Goal: Task Accomplishment & Management: Manage account settings

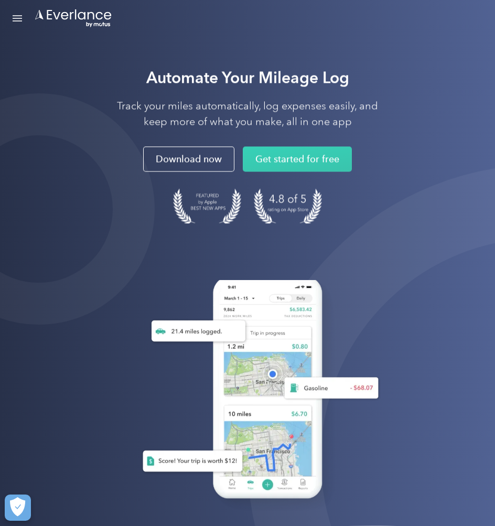
click at [19, 19] on div "Open Menu" at bounding box center [17, 18] width 9 height 1
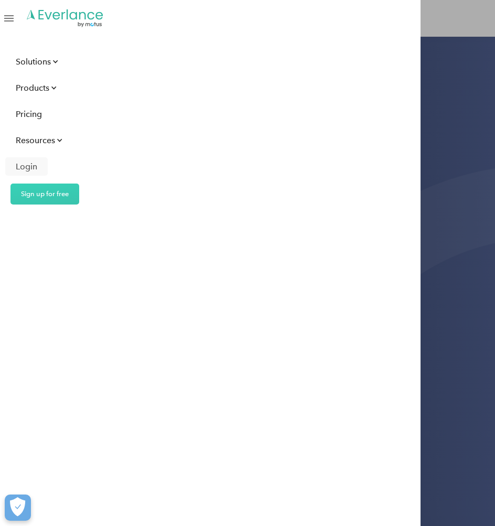
click at [28, 165] on div "Login" at bounding box center [27, 166] width 22 height 13
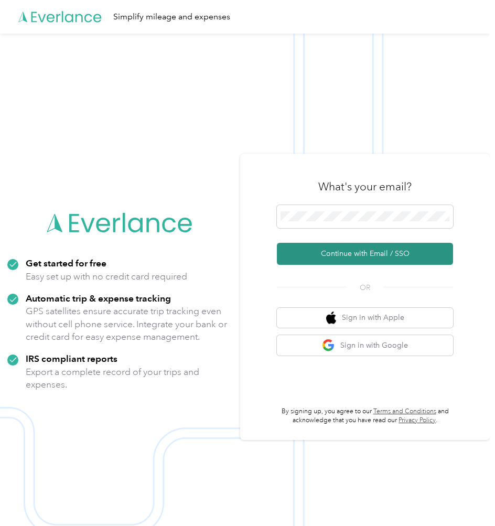
click at [365, 251] on button "Continue with Email / SSO" at bounding box center [365, 254] width 176 height 22
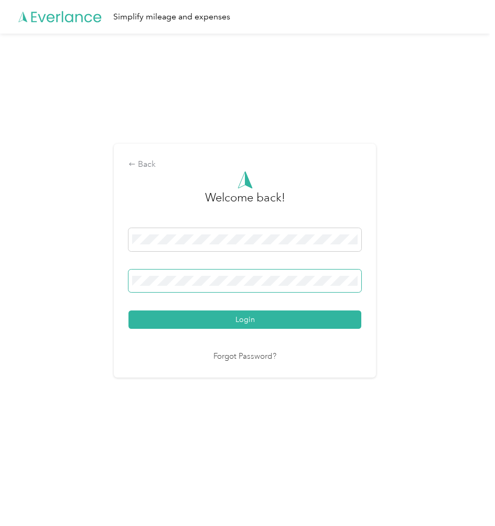
click at [248, 320] on button "Login" at bounding box center [245, 320] width 233 height 18
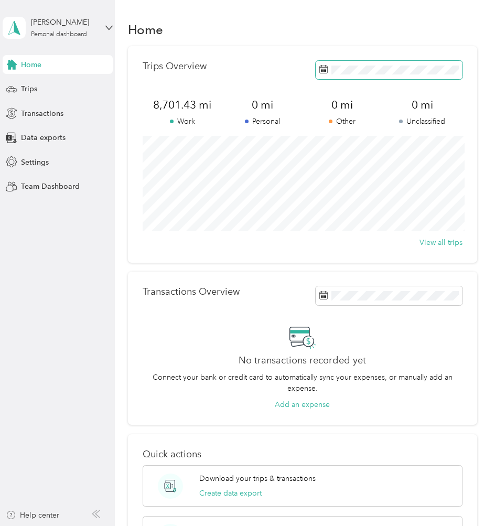
click at [323, 69] on icon at bounding box center [324, 69] width 8 height 8
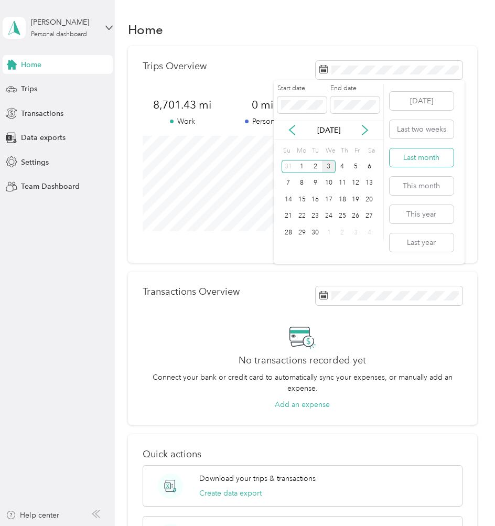
click at [418, 160] on button "Last month" at bounding box center [422, 157] width 64 height 18
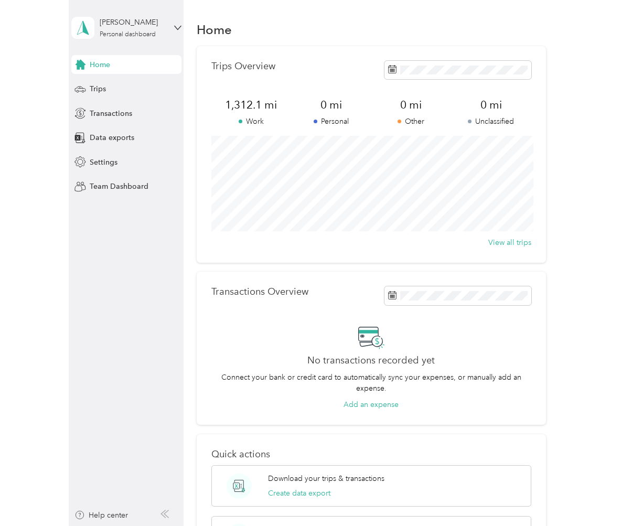
scroll to position [0, 0]
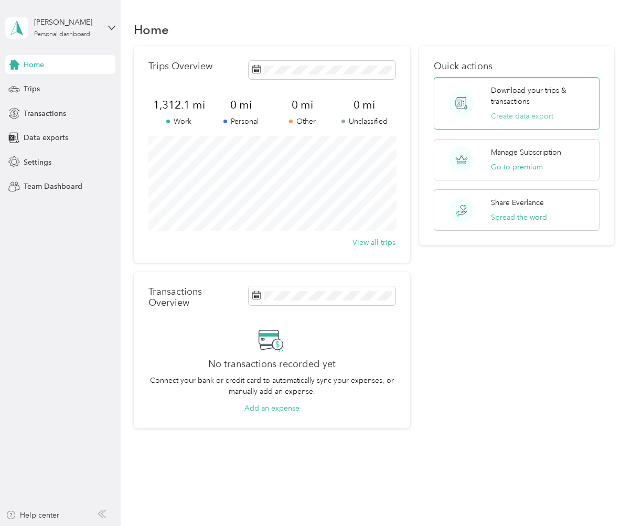
click at [495, 113] on button "Create data export" at bounding box center [522, 116] width 62 height 11
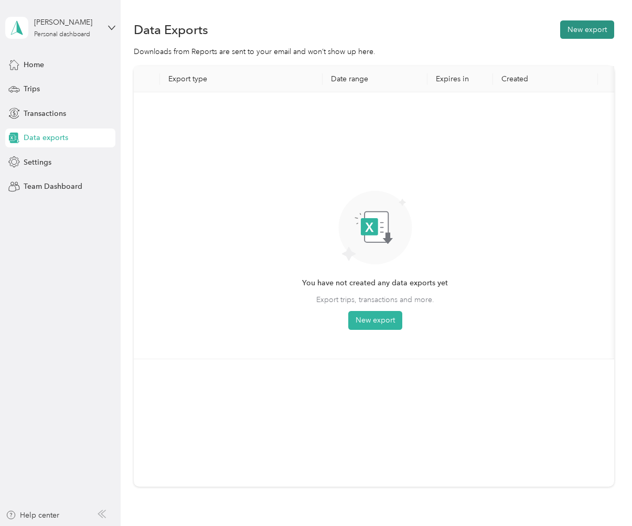
click at [495, 28] on button "New export" at bounding box center [587, 29] width 54 height 18
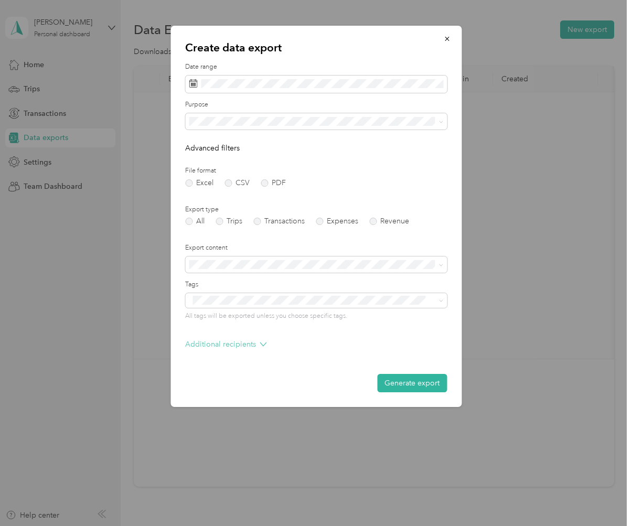
click at [262, 342] on icon at bounding box center [263, 344] width 7 height 7
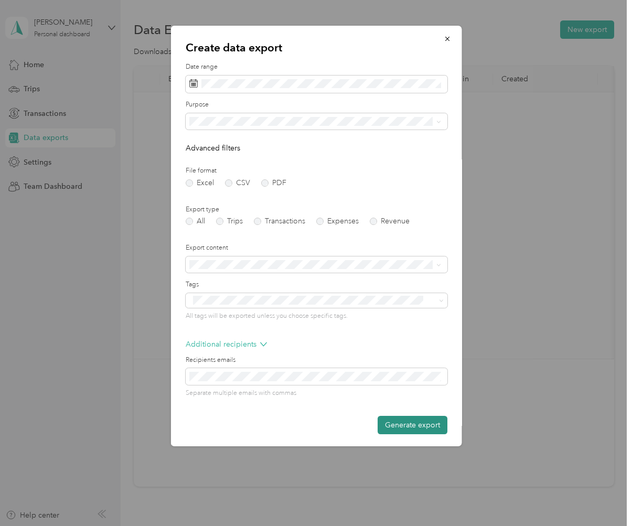
click at [418, 421] on button "Generate export" at bounding box center [412, 425] width 70 height 18
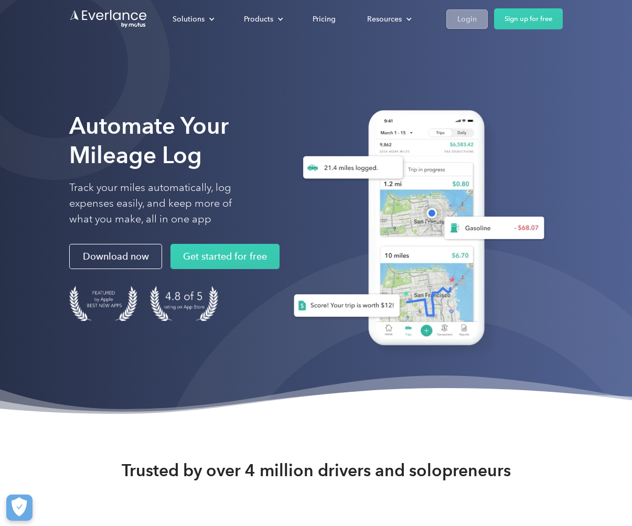
click at [459, 17] on div "Login" at bounding box center [467, 19] width 19 height 13
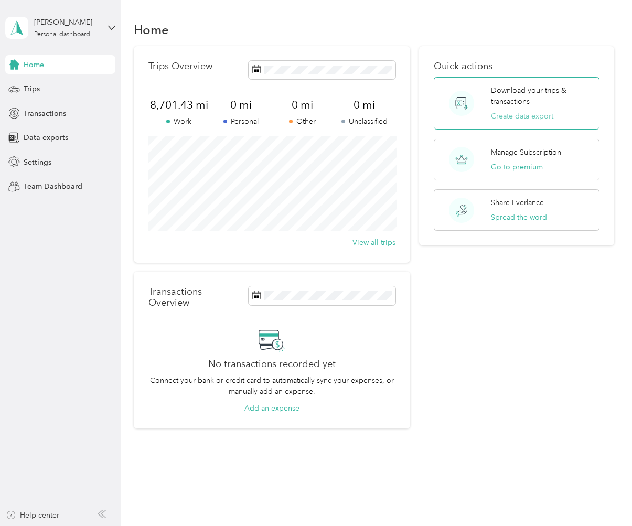
click at [522, 114] on button "Create data export" at bounding box center [522, 116] width 62 height 11
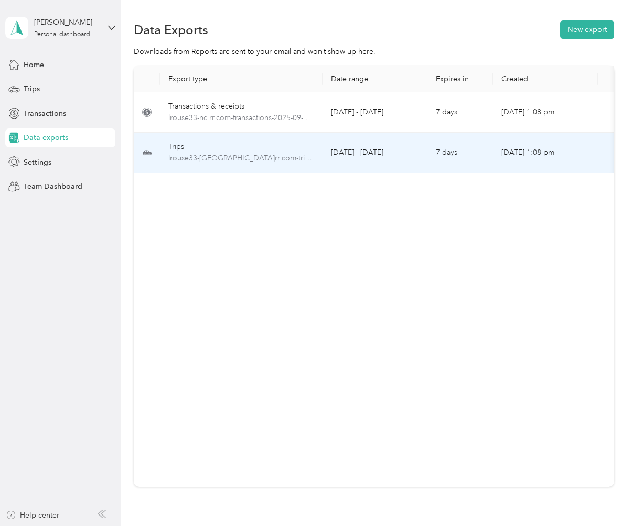
scroll to position [0, 1]
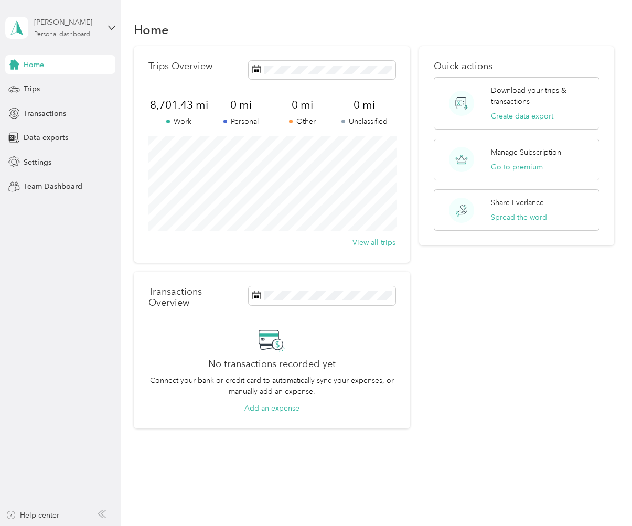
scroll to position [1, 0]
click at [254, 66] on icon at bounding box center [254, 67] width 1 height 2
click at [257, 67] on icon at bounding box center [256, 67] width 8 height 0
click at [260, 69] on icon at bounding box center [256, 68] width 8 height 7
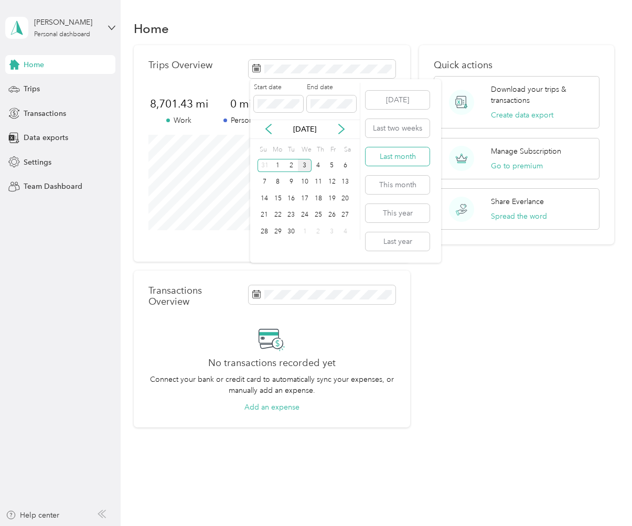
click at [392, 157] on button "Last month" at bounding box center [398, 156] width 64 height 18
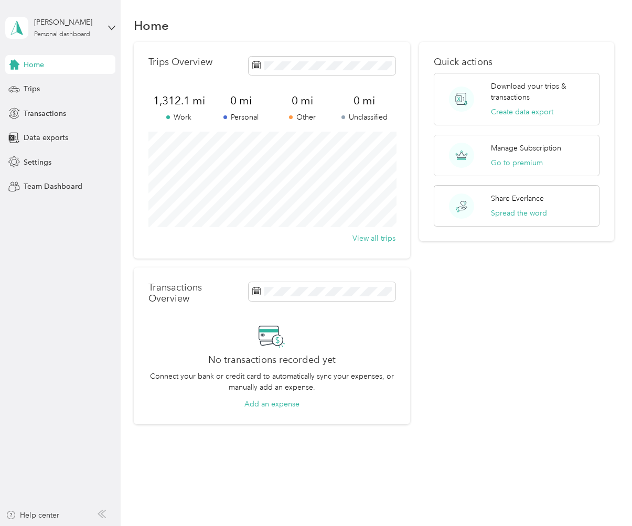
scroll to position [7, 0]
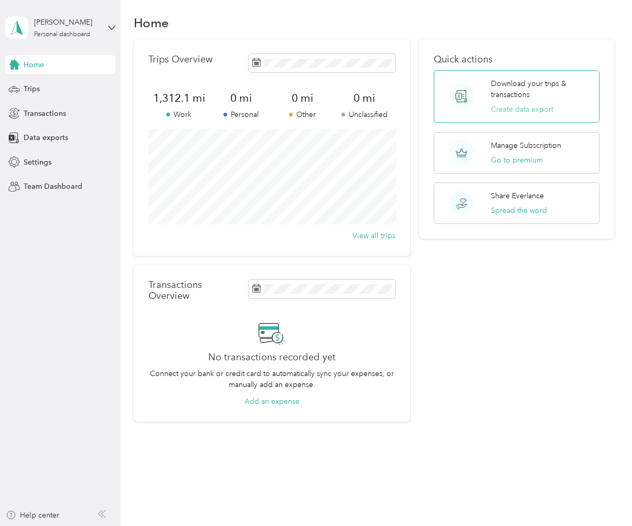
click at [524, 108] on button "Create data export" at bounding box center [522, 109] width 62 height 11
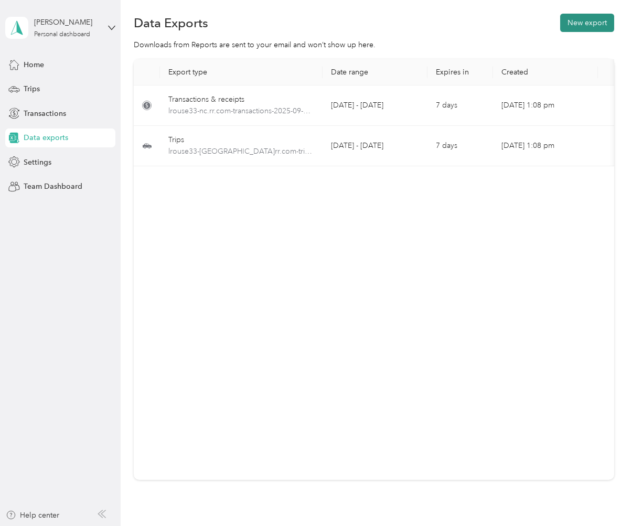
click at [586, 22] on button "New export" at bounding box center [587, 23] width 54 height 18
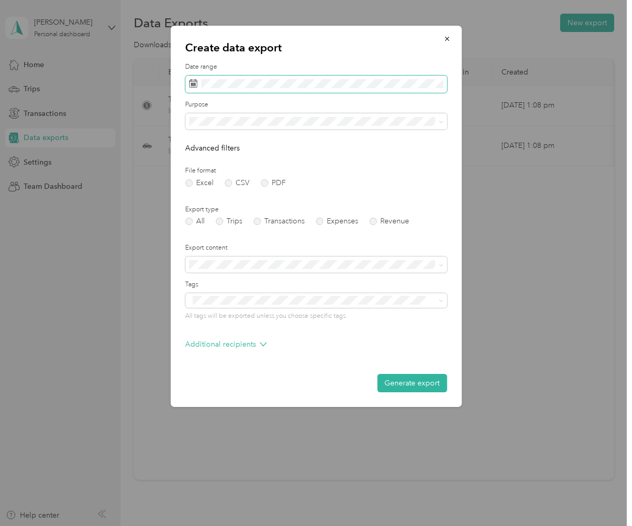
click at [190, 82] on icon at bounding box center [193, 83] width 8 height 8
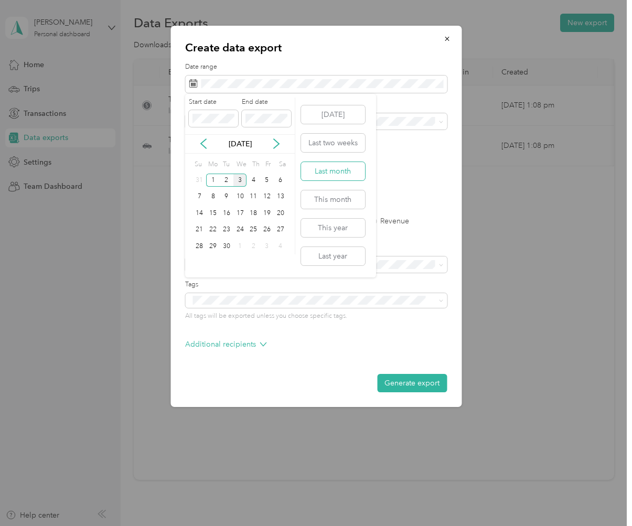
click at [332, 169] on button "Last month" at bounding box center [333, 171] width 64 height 18
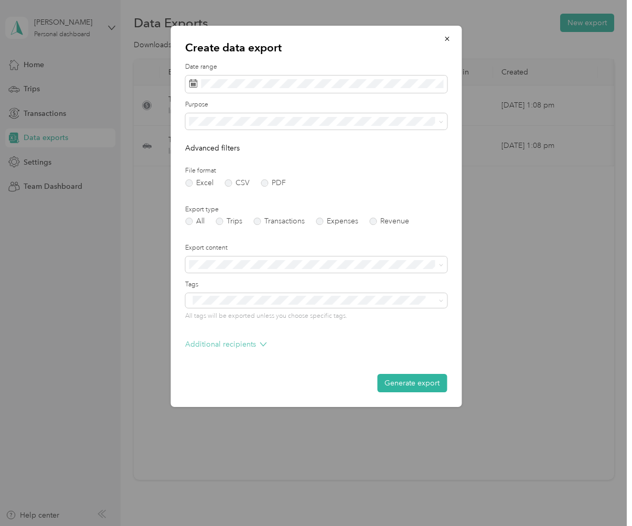
click at [261, 342] on icon at bounding box center [263, 344] width 7 height 7
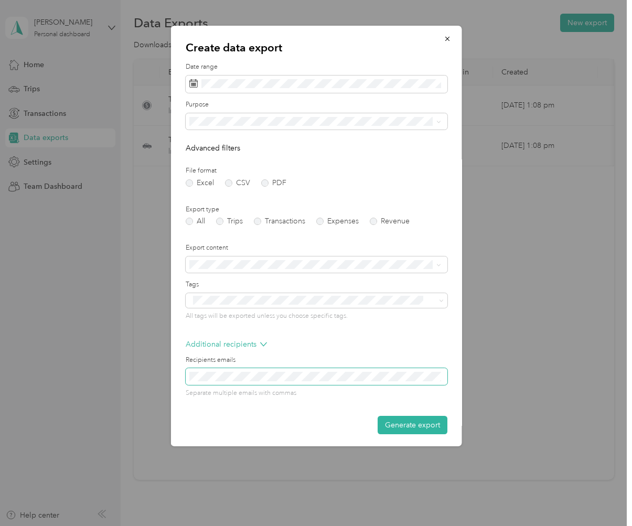
click at [246, 369] on span at bounding box center [316, 376] width 262 height 17
click at [401, 420] on button "Generate export" at bounding box center [412, 425] width 70 height 18
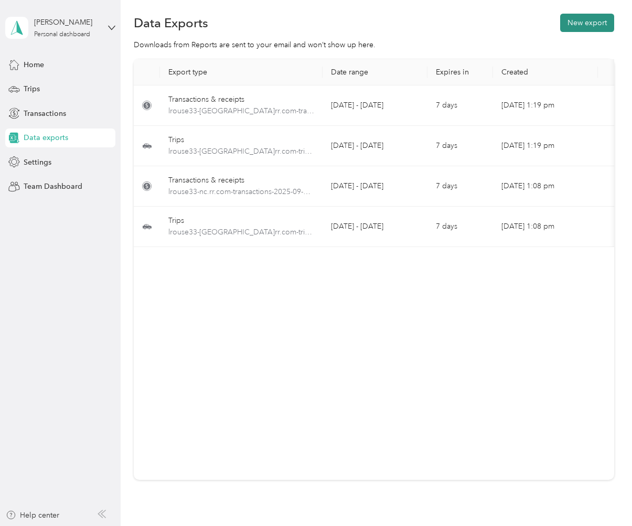
click at [591, 26] on button "New export" at bounding box center [587, 23] width 54 height 18
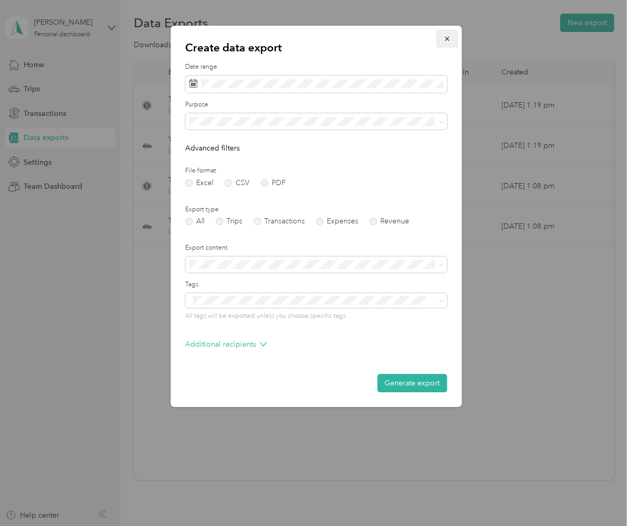
click at [446, 38] on icon "button" at bounding box center [446, 38] width 7 height 7
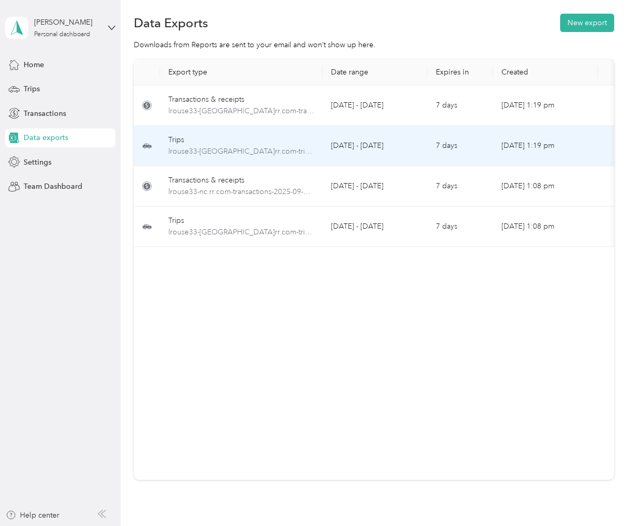
click at [193, 139] on div "Trips" at bounding box center [241, 140] width 146 height 12
click at [162, 144] on td "Trips lrouse33-nc.rr.com-trips-2025-08-01-2025-08-31.xlsx" at bounding box center [241, 146] width 163 height 40
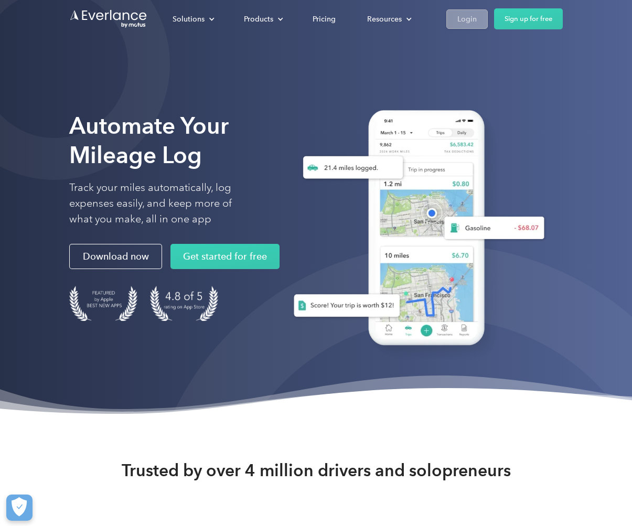
click at [461, 20] on div "Login" at bounding box center [467, 19] width 19 height 13
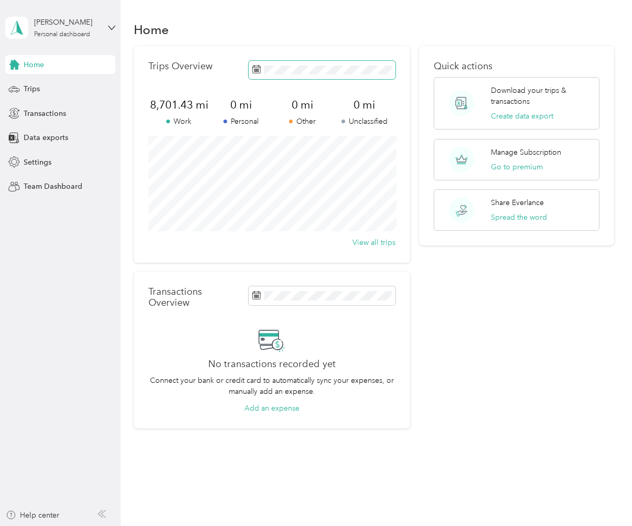
click at [257, 69] on icon at bounding box center [256, 69] width 8 height 8
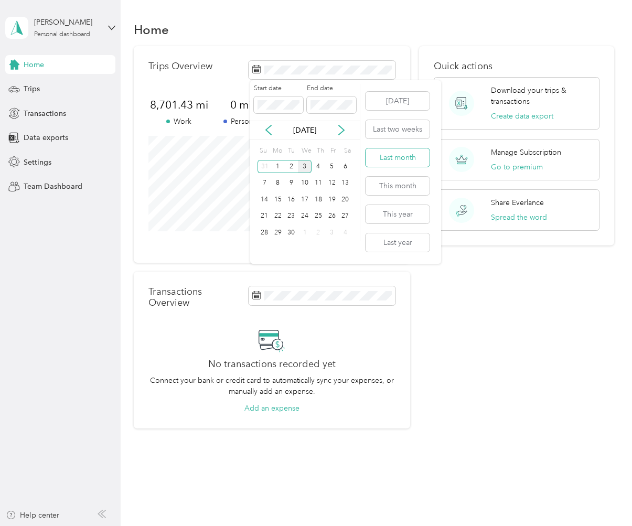
click at [386, 157] on button "Last month" at bounding box center [398, 157] width 64 height 18
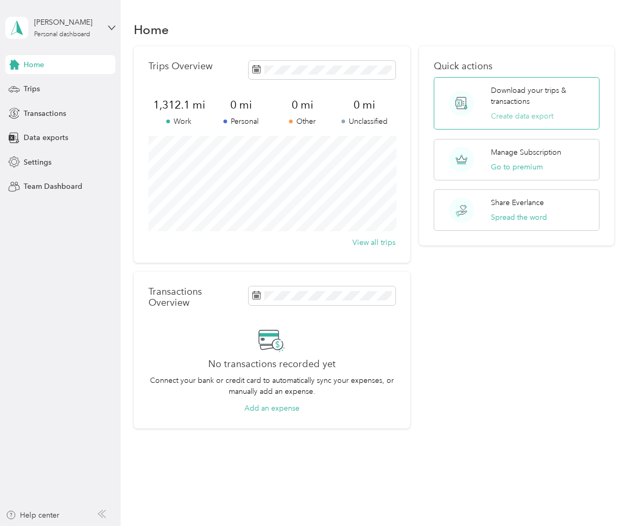
click at [525, 113] on button "Create data export" at bounding box center [522, 116] width 62 height 11
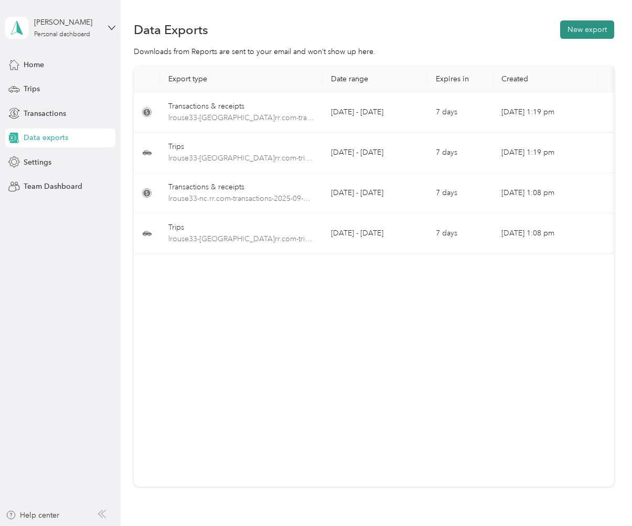
click at [588, 26] on button "New export" at bounding box center [587, 29] width 54 height 18
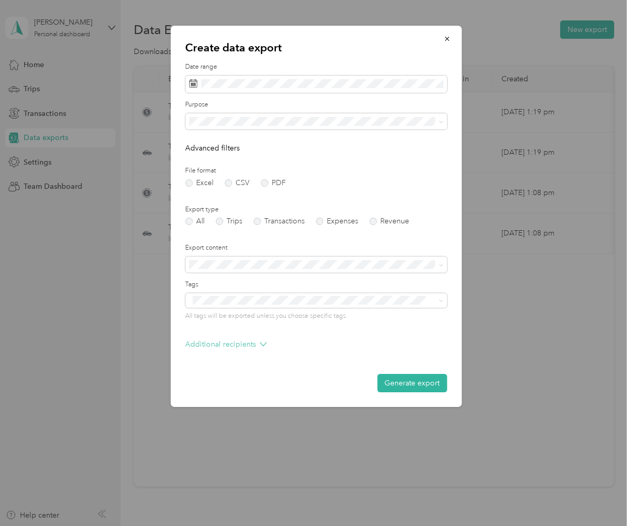
click at [263, 343] on icon at bounding box center [263, 345] width 6 height 4
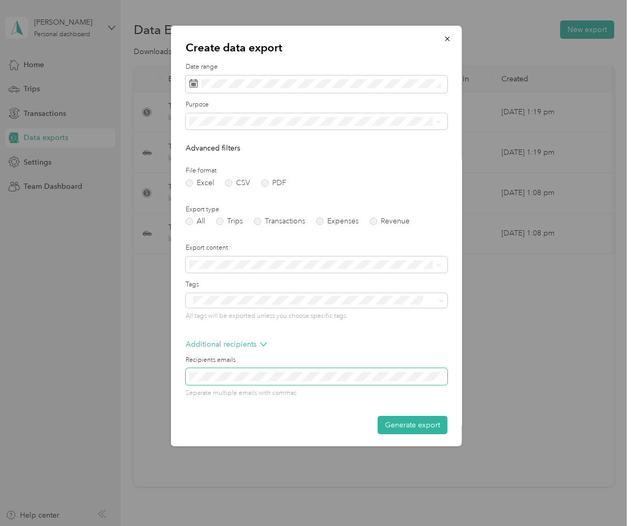
click at [234, 369] on span at bounding box center [316, 376] width 262 height 17
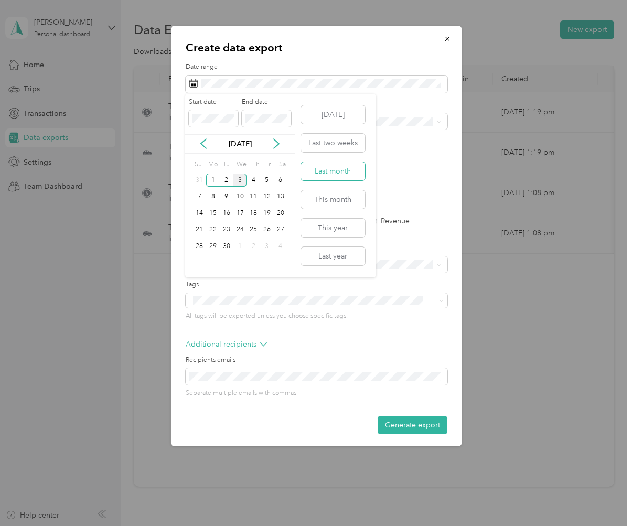
click at [337, 172] on button "Last month" at bounding box center [333, 171] width 64 height 18
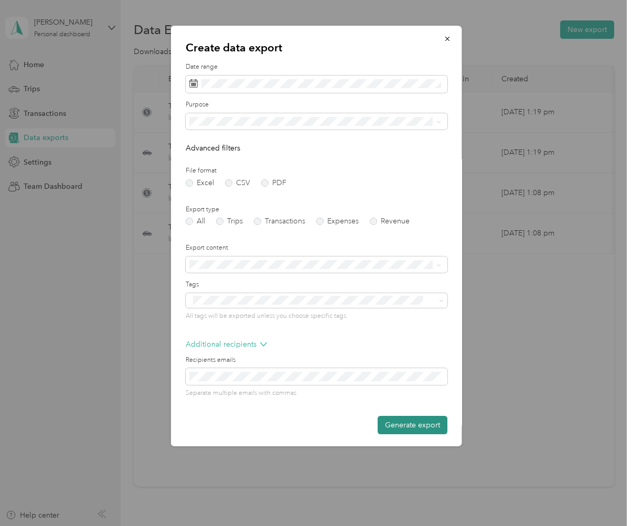
click at [414, 419] on button "Generate export" at bounding box center [412, 425] width 70 height 18
